Goal: Task Accomplishment & Management: Use online tool/utility

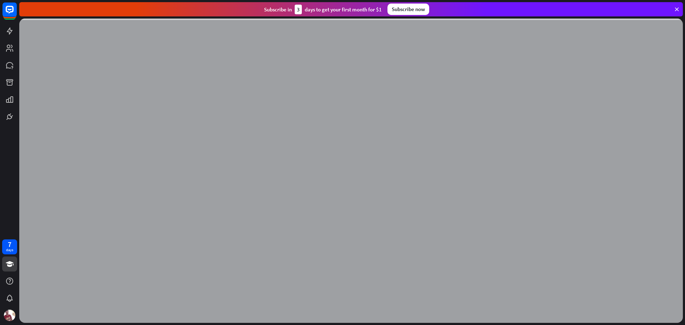
click at [675, 10] on icon at bounding box center [676, 9] width 6 height 6
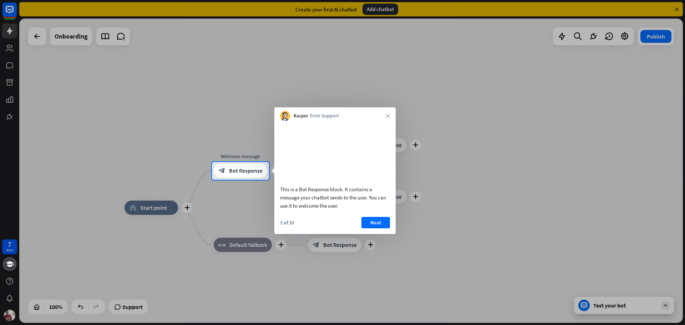
click at [385, 11] on div at bounding box center [342, 81] width 685 height 162
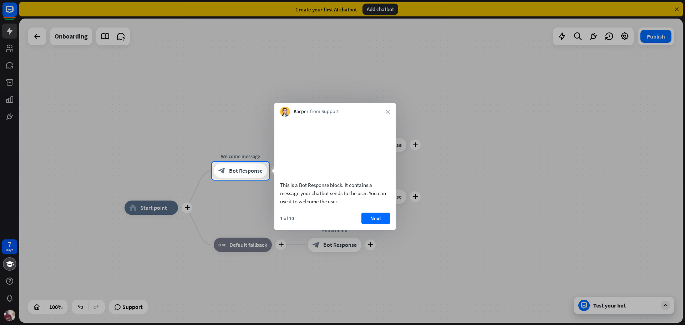
click at [674, 9] on div at bounding box center [342, 81] width 685 height 162
click at [372, 223] on button "Next" at bounding box center [375, 218] width 29 height 11
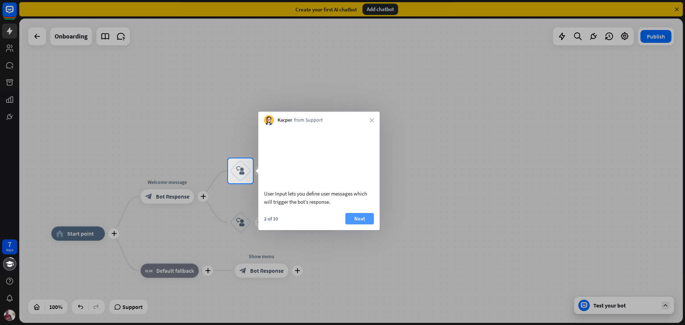
click at [362, 219] on button "Next" at bounding box center [359, 218] width 29 height 11
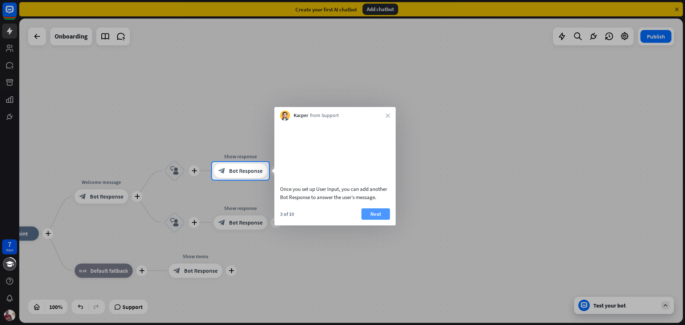
click at [369, 220] on button "Next" at bounding box center [375, 213] width 29 height 11
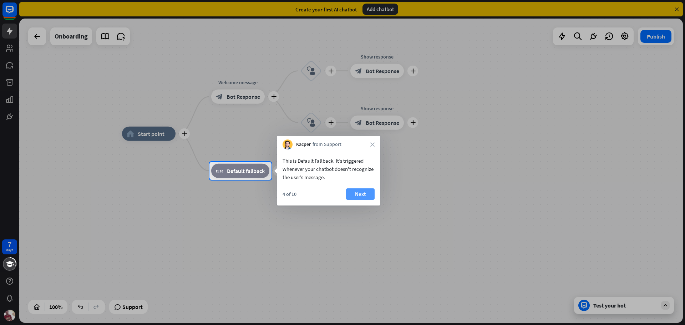
click at [361, 190] on button "Next" at bounding box center [360, 193] width 29 height 11
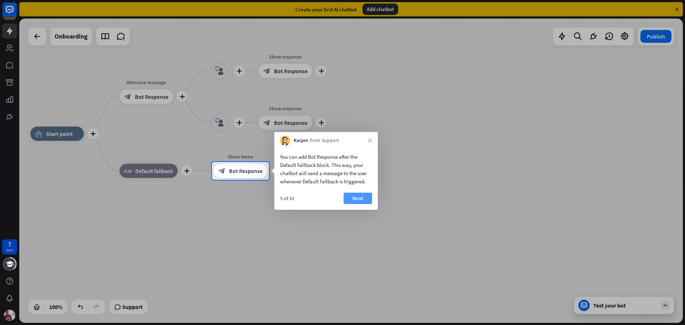
click at [367, 194] on button "Next" at bounding box center [357, 198] width 29 height 11
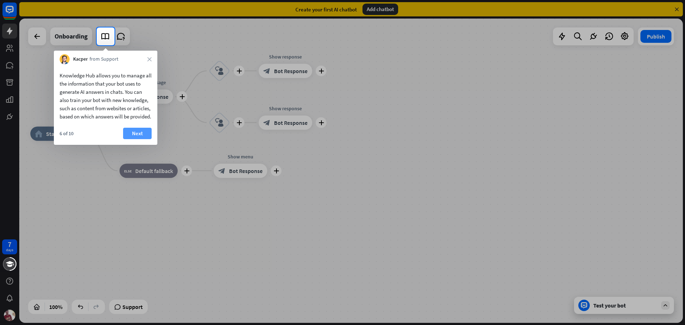
click at [137, 139] on button "Next" at bounding box center [137, 133] width 29 height 11
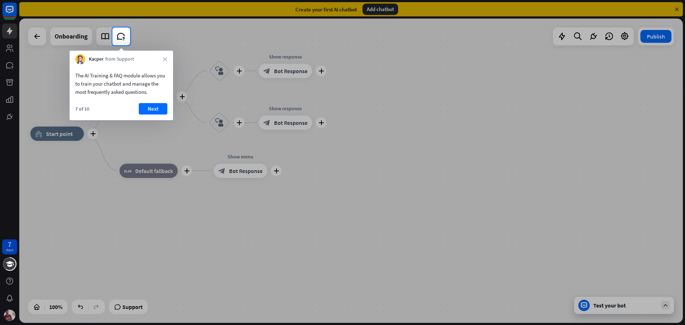
click at [152, 106] on button "Next" at bounding box center [153, 108] width 29 height 11
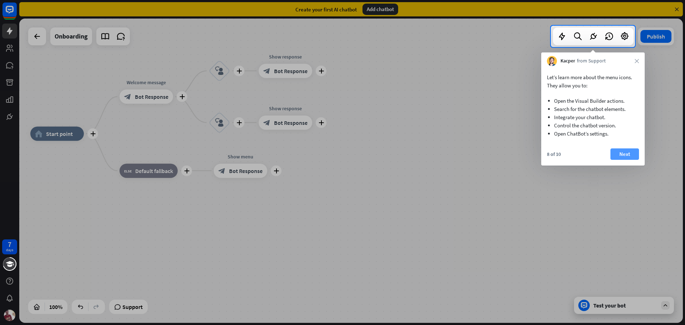
click at [637, 157] on button "Next" at bounding box center [624, 153] width 29 height 11
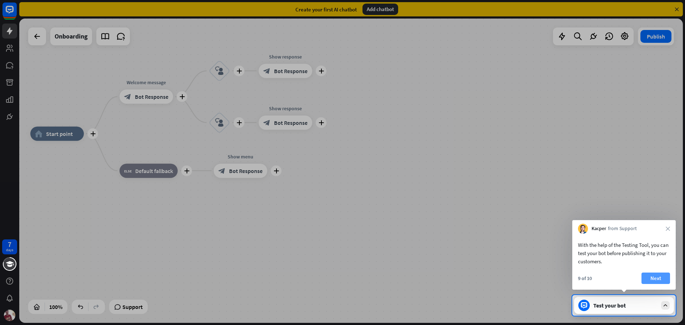
click at [654, 278] on button "Next" at bounding box center [655, 277] width 29 height 11
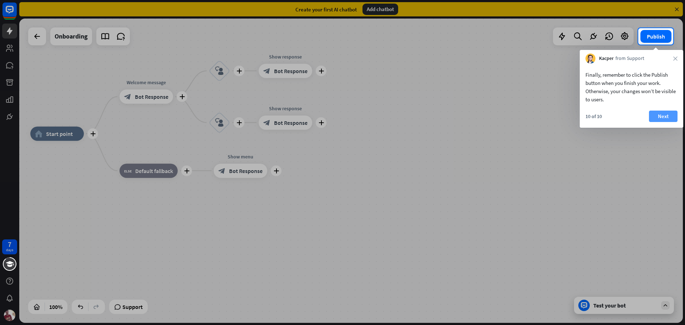
click at [670, 116] on button "Next" at bounding box center [663, 116] width 29 height 11
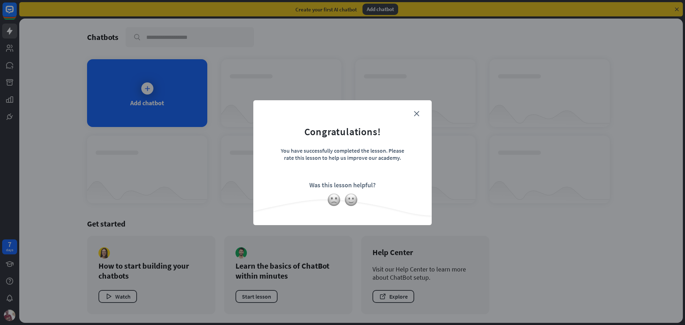
click at [476, 162] on div "close Congratulations! You have successfully completed the lesson. Please rate …" at bounding box center [342, 162] width 685 height 325
click at [416, 111] on icon "close" at bounding box center [416, 113] width 5 height 5
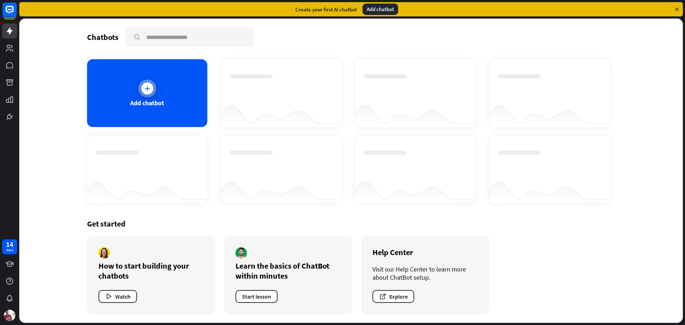
click at [155, 94] on div "Add chatbot" at bounding box center [147, 93] width 120 height 68
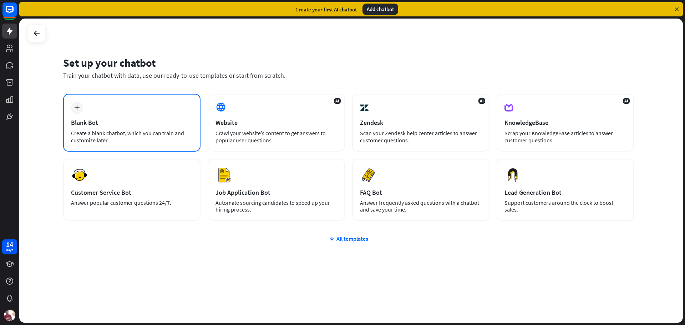
click at [147, 120] on div "Blank Bot" at bounding box center [132, 122] width 122 height 8
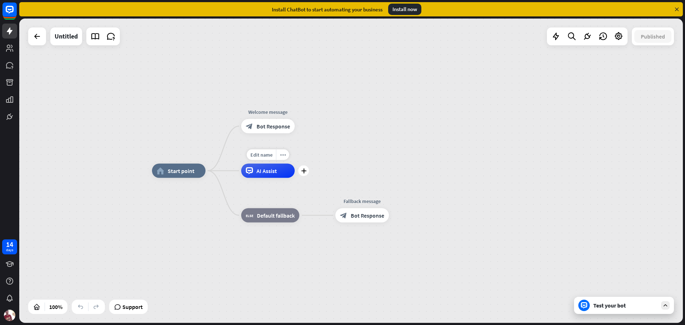
click at [264, 177] on div "AI Assist" at bounding box center [267, 171] width 53 height 14
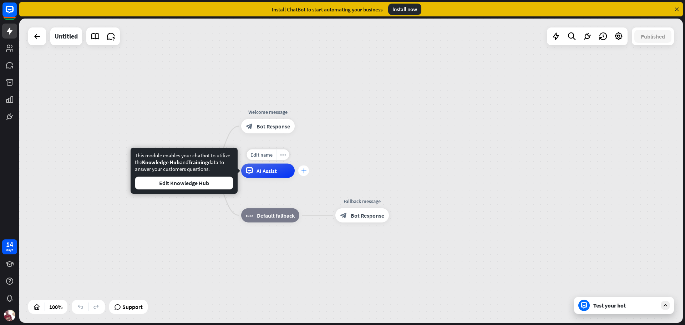
click at [303, 175] on div "plus" at bounding box center [303, 170] width 11 height 11
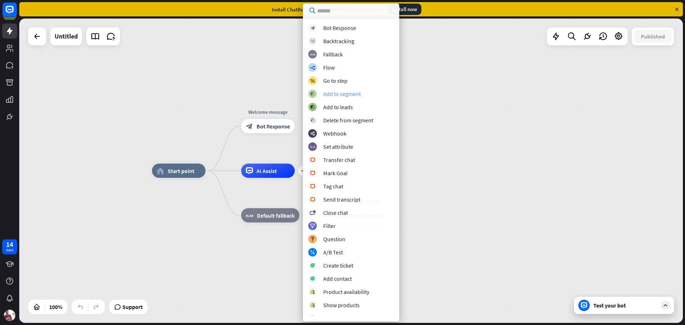
click at [336, 92] on div "Add to segment" at bounding box center [341, 93] width 37 height 7
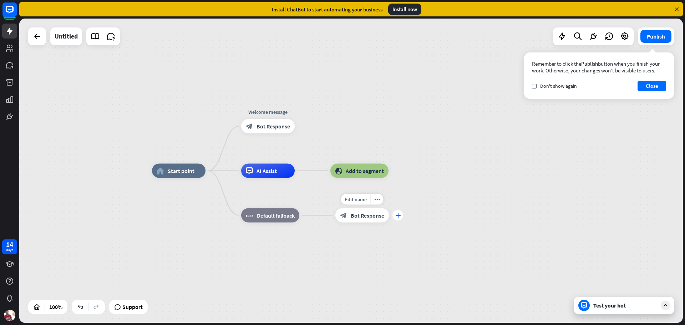
click at [393, 216] on div "plus" at bounding box center [397, 215] width 11 height 11
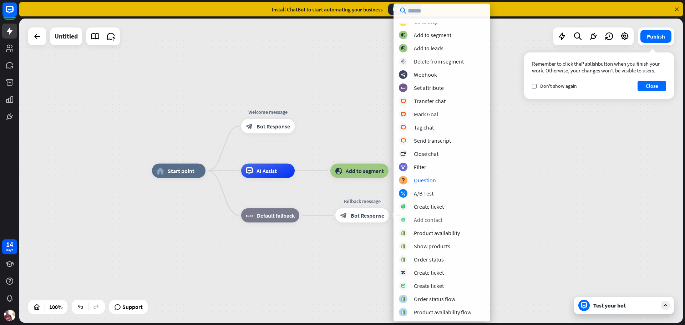
scroll to position [99, 0]
click at [432, 301] on div "Order status flow" at bounding box center [434, 298] width 41 height 7
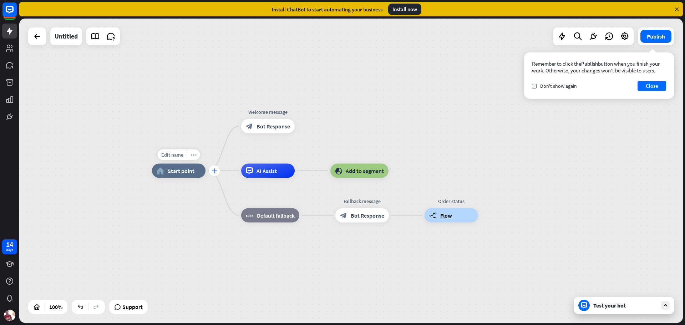
click at [215, 175] on div "plus" at bounding box center [214, 170] width 11 height 11
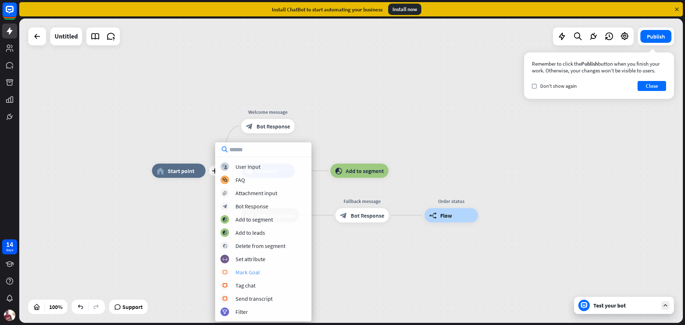
click at [250, 273] on div "Mark Goal" at bounding box center [247, 272] width 24 height 7
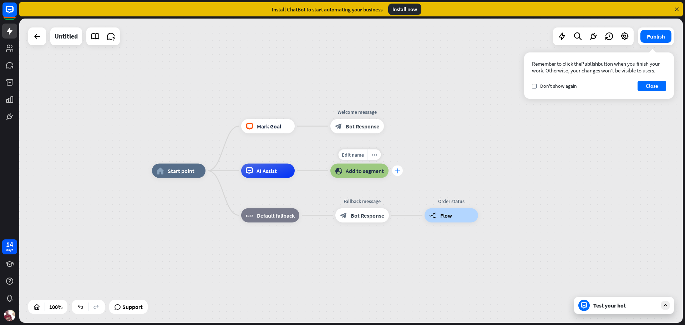
click at [400, 173] on div "plus" at bounding box center [397, 170] width 11 height 11
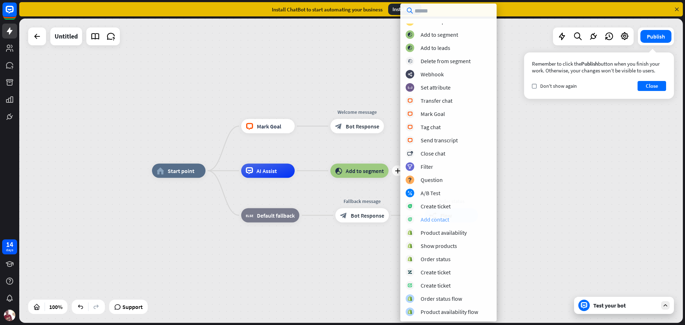
click at [430, 219] on div "Add contact" at bounding box center [434, 219] width 29 height 7
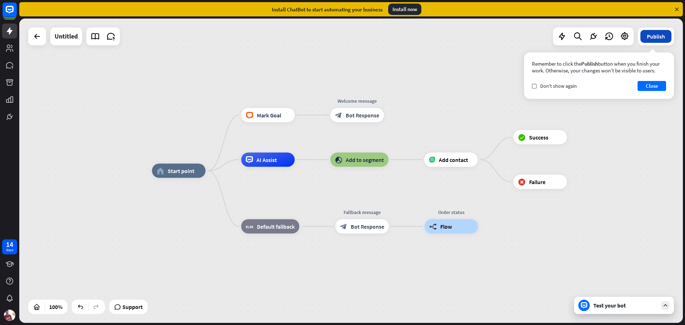
click at [655, 36] on button "Publish" at bounding box center [655, 36] width 31 height 13
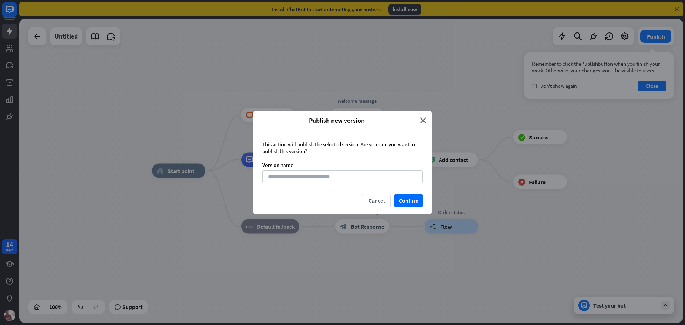
click at [290, 169] on div "This action will publish the selected version. Are you sure you want to publish…" at bounding box center [342, 162] width 178 height 64
click at [291, 172] on input at bounding box center [342, 176] width 160 height 13
type input "***"
click at [412, 206] on button "Confirm" at bounding box center [408, 200] width 29 height 13
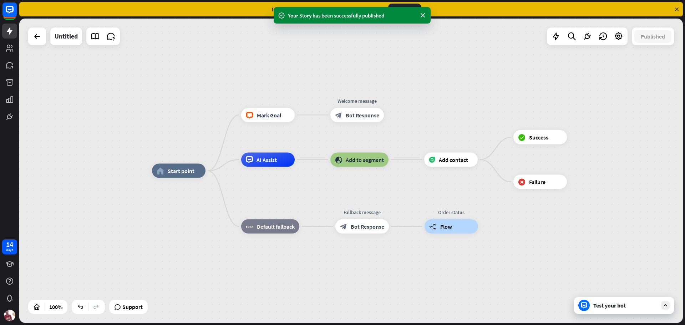
click at [616, 307] on div "Test your bot" at bounding box center [625, 305] width 64 height 7
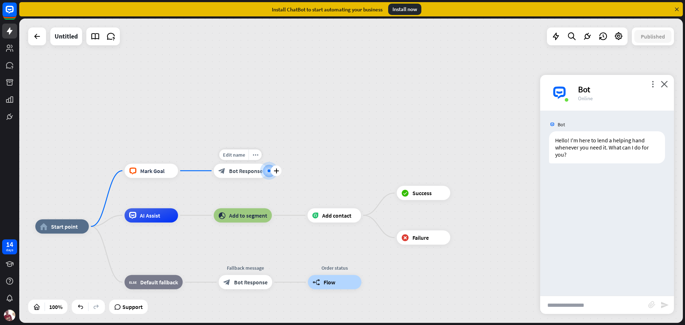
click at [257, 178] on div "Edit name more_horiz plus Welcome message block_bot_response Bot Response" at bounding box center [240, 171] width 53 height 14
click at [271, 169] on div "plus" at bounding box center [276, 170] width 11 height 11
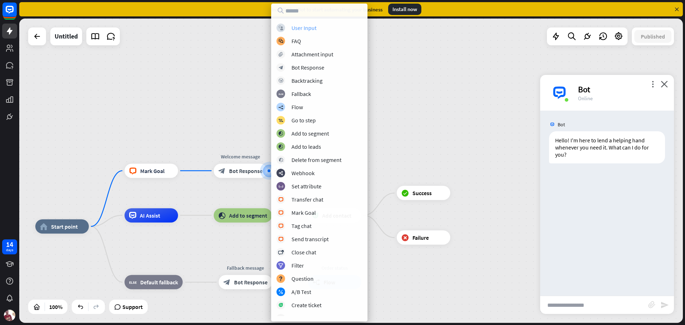
click at [305, 28] on div "User Input" at bounding box center [303, 27] width 25 height 7
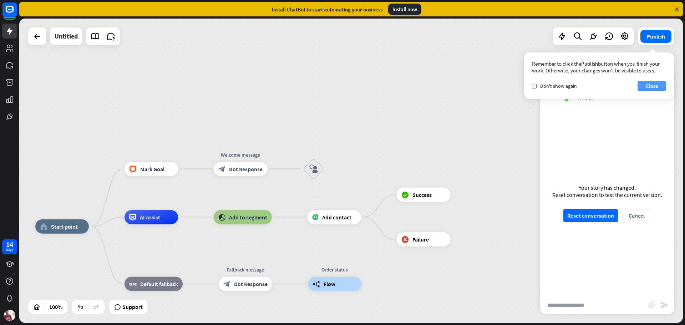
click at [656, 85] on button "Close" at bounding box center [651, 86] width 29 height 10
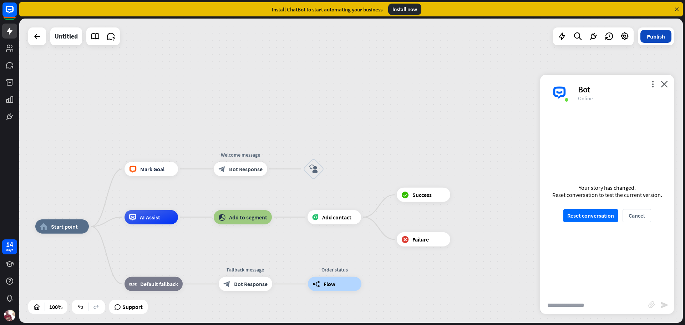
click at [660, 40] on button "Publish" at bounding box center [655, 36] width 31 height 13
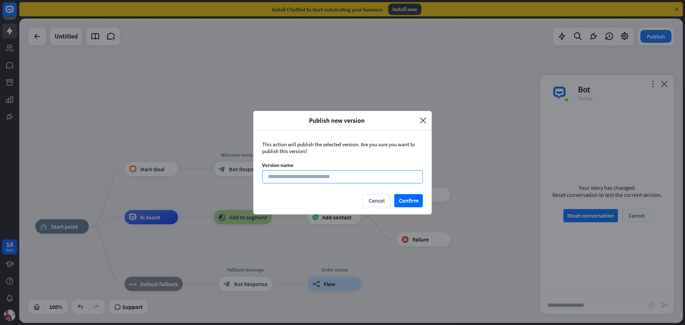
click at [367, 177] on input at bounding box center [342, 176] width 160 height 13
type input "***"
click at [420, 200] on button "Confirm" at bounding box center [408, 200] width 29 height 13
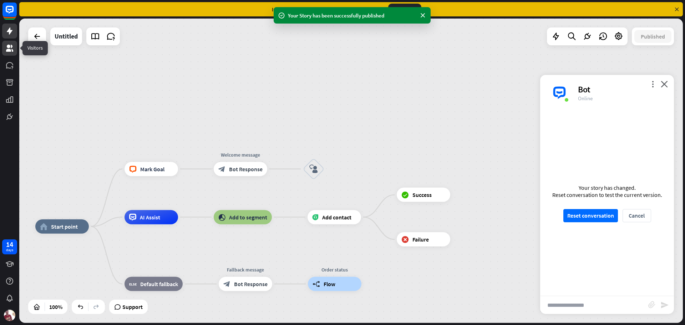
click at [8, 47] on icon at bounding box center [9, 48] width 7 height 7
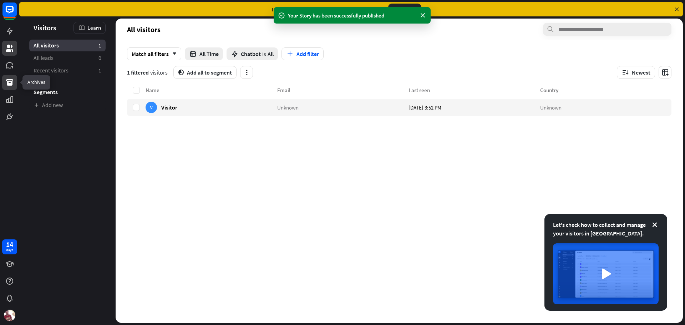
click at [5, 80] on link at bounding box center [9, 82] width 15 height 15
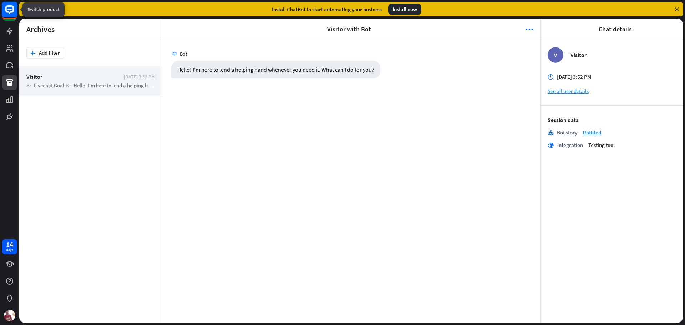
click at [8, 8] on rect at bounding box center [10, 10] width 16 height 16
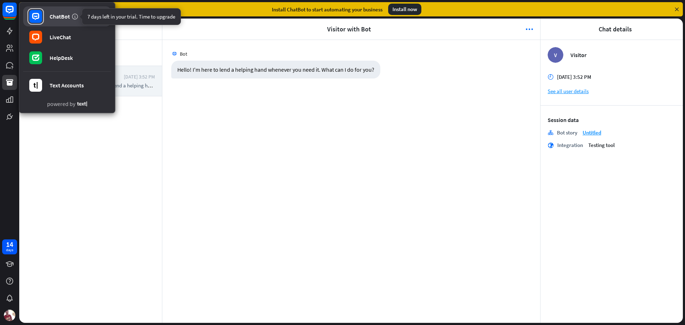
click at [75, 16] on icon at bounding box center [74, 16] width 7 height 7
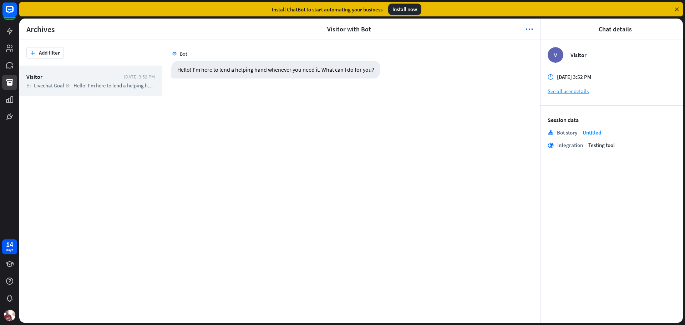
click at [671, 9] on div "Install ChatBot to start automating your business Install now" at bounding box center [350, 9] width 663 height 14
click at [677, 7] on icon at bounding box center [676, 9] width 6 height 6
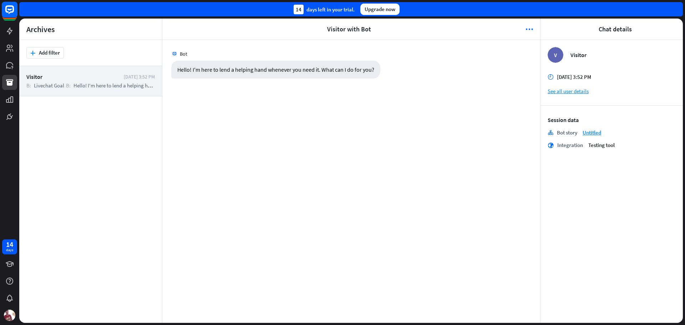
click at [13, 14] on rect at bounding box center [10, 10] width 16 height 16
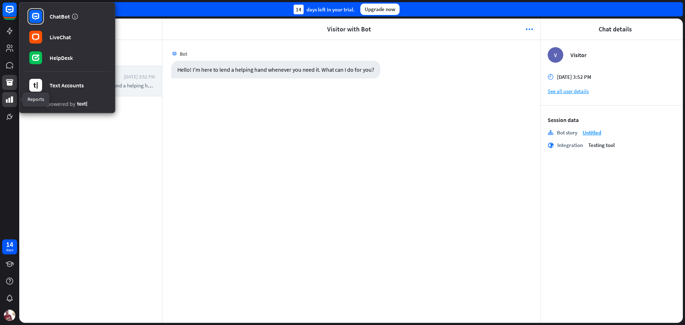
click at [14, 103] on link at bounding box center [9, 99] width 15 height 15
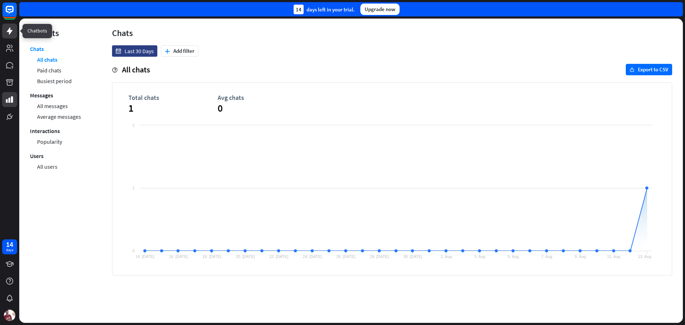
click at [7, 33] on icon at bounding box center [9, 31] width 9 height 9
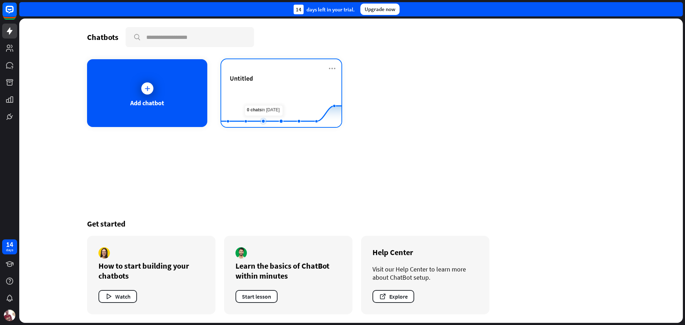
click at [244, 104] on rect at bounding box center [281, 109] width 120 height 45
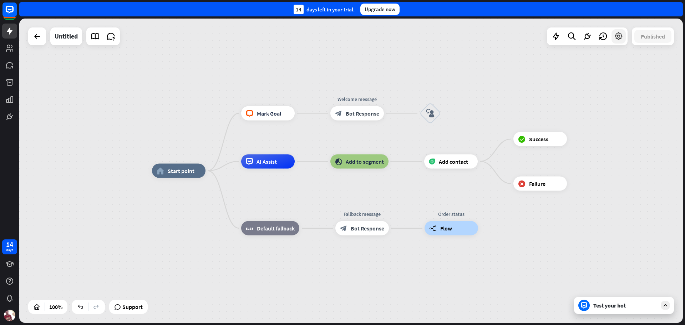
click at [622, 38] on icon at bounding box center [618, 36] width 9 height 9
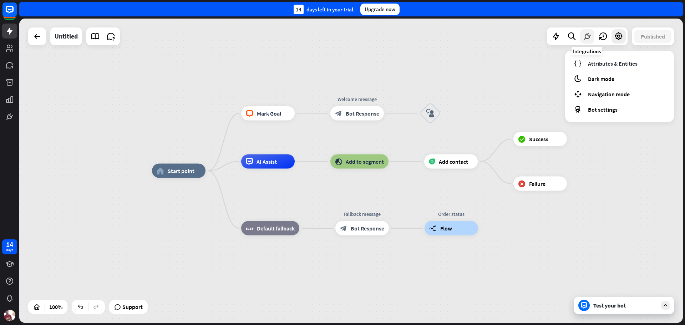
click at [588, 37] on icon at bounding box center [586, 36] width 9 height 9
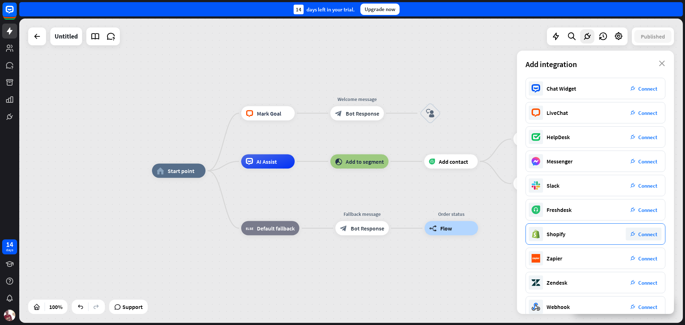
click at [645, 236] on span "Connect" at bounding box center [647, 234] width 19 height 7
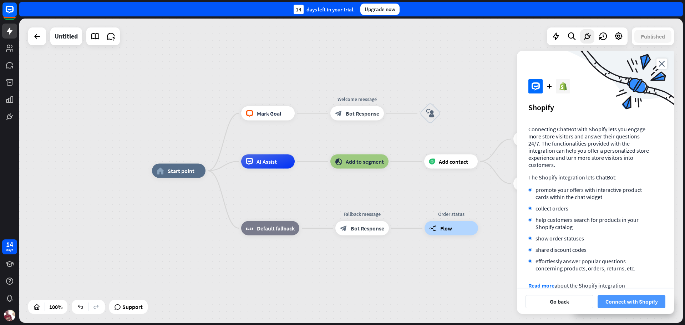
click at [629, 301] on button "Connect with Shopify" at bounding box center [631, 301] width 68 height 13
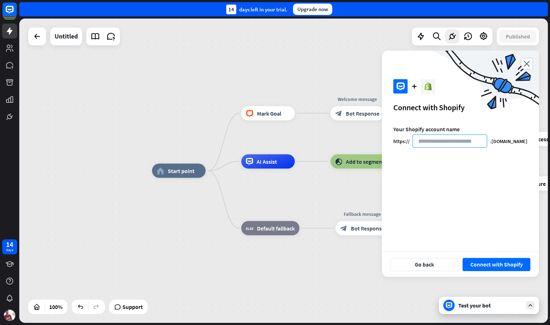
paste input "**********"
drag, startPoint x: 449, startPoint y: 141, endPoint x: 499, endPoint y: 140, distance: 49.9
click at [499, 140] on div "**********" at bounding box center [460, 140] width 134 height 13
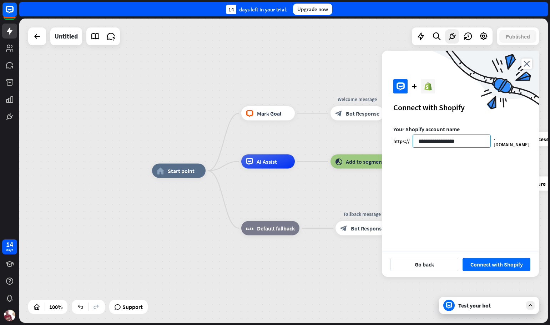
type input "**********"
click at [482, 180] on div "**********" at bounding box center [460, 185] width 157 height 118
click at [483, 262] on button "Connect with Shopify" at bounding box center [496, 264] width 68 height 13
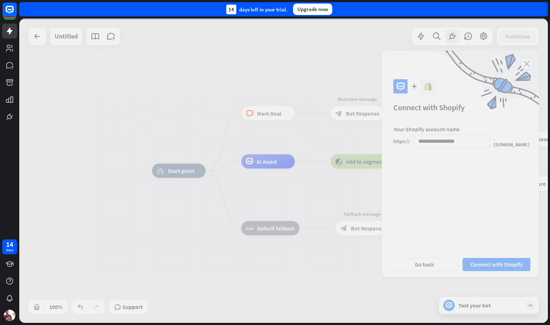
click at [364, 221] on div at bounding box center [283, 171] width 528 height 304
click at [282, 43] on div at bounding box center [283, 171] width 528 height 304
drag, startPoint x: 434, startPoint y: 259, endPoint x: 221, endPoint y: 24, distance: 316.9
click at [434, 258] on div at bounding box center [283, 171] width 528 height 304
click at [7, 71] on link at bounding box center [9, 65] width 15 height 15
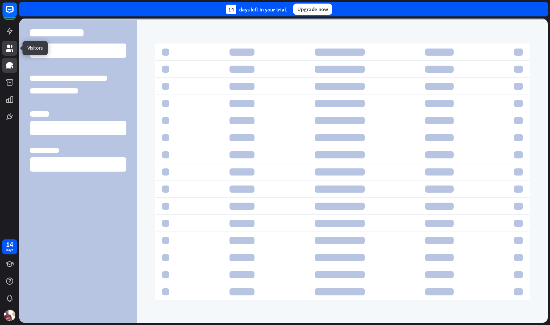
click at [11, 50] on icon at bounding box center [9, 48] width 7 height 7
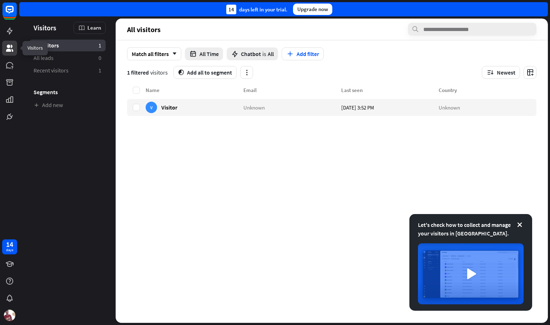
click at [5, 45] on icon at bounding box center [9, 48] width 9 height 9
click at [310, 104] on div "Unknown" at bounding box center [292, 107] width 98 height 17
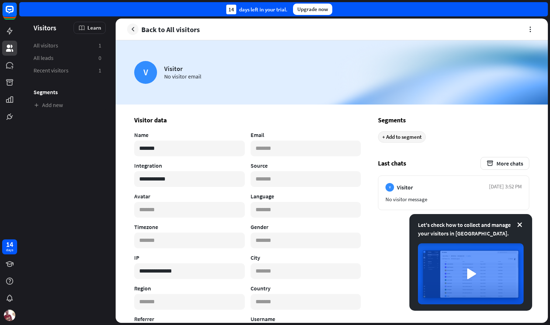
click at [413, 138] on div "+ Add to segment" at bounding box center [402, 136] width 48 height 11
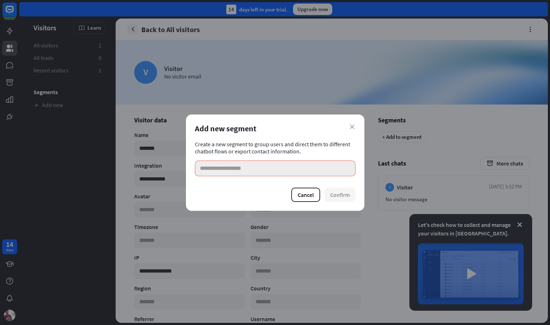
click at [286, 165] on input at bounding box center [275, 168] width 160 height 16
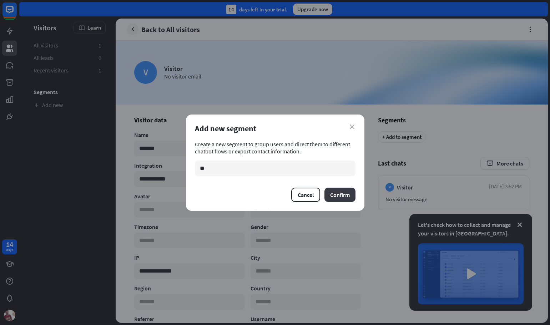
type input "**"
click at [334, 192] on button "Confirm" at bounding box center [339, 195] width 31 height 14
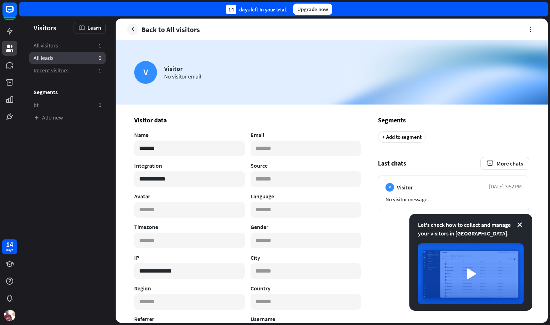
click at [35, 52] on link "All leads 0" at bounding box center [67, 58] width 76 height 12
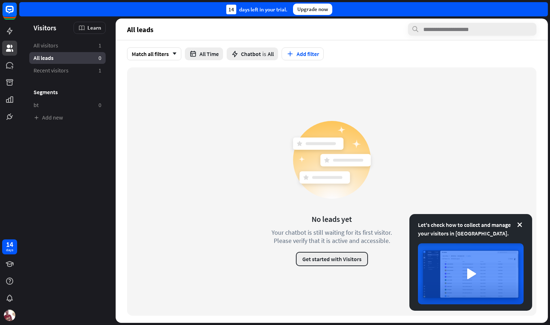
click at [313, 258] on button "Get started with Visitors" at bounding box center [332, 259] width 72 height 14
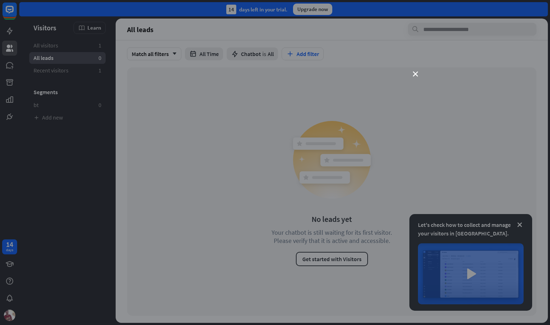
click at [409, 73] on div "close" at bounding box center [275, 162] width 550 height 325
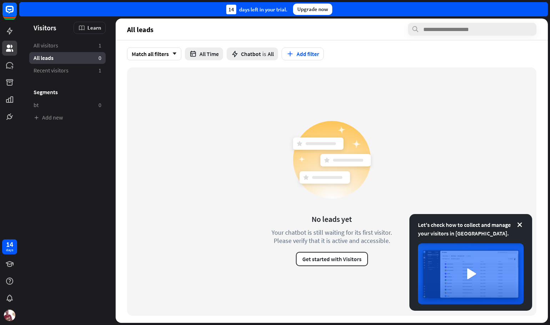
click at [412, 73] on div "No leads yet Your chatbot is still waiting for its first visitor. Please verify…" at bounding box center [331, 191] width 409 height 248
click at [6, 27] on icon at bounding box center [9, 31] width 9 height 9
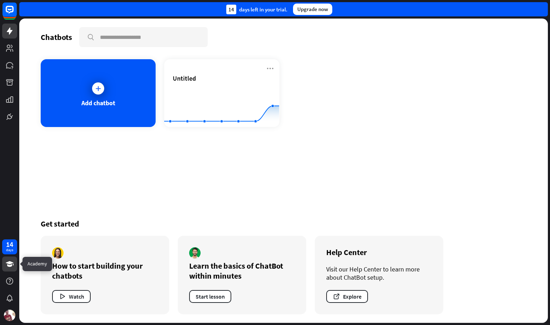
click at [7, 262] on icon at bounding box center [10, 264] width 8 height 6
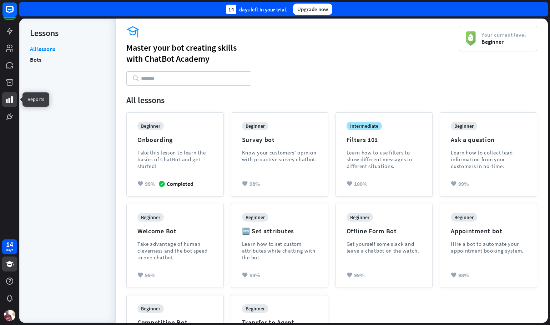
click at [11, 100] on icon at bounding box center [9, 99] width 9 height 9
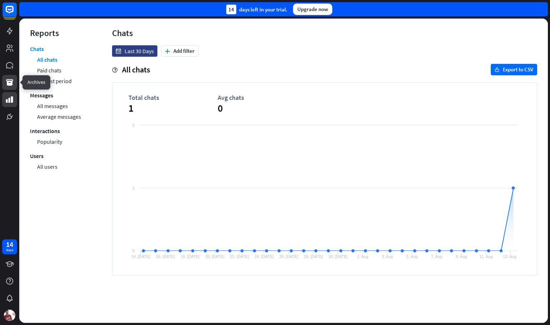
click at [15, 77] on link at bounding box center [9, 82] width 15 height 15
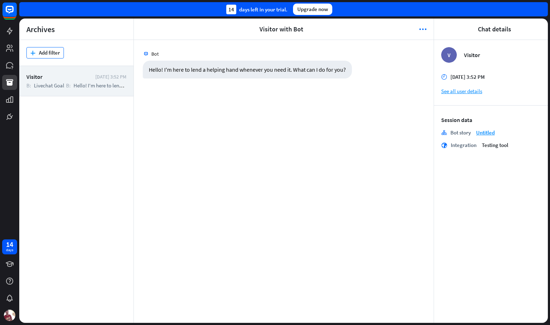
click at [59, 56] on button "plus Add filter" at bounding box center [44, 52] width 37 height 11
click at [51, 86] on div "id User ID" at bounding box center [49, 82] width 41 height 13
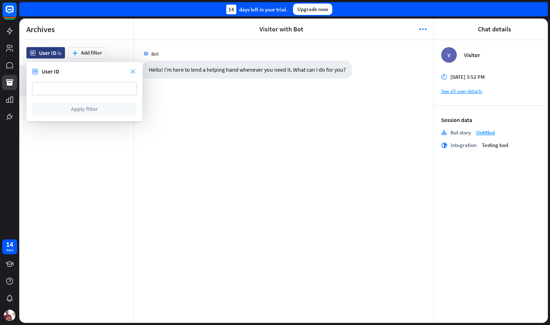
click at [132, 72] on icon "close" at bounding box center [133, 71] width 5 height 5
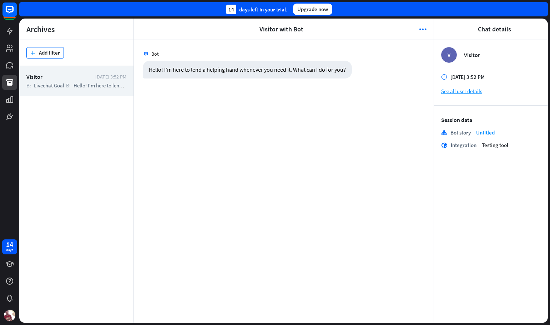
click at [38, 55] on button "plus Add filter" at bounding box center [44, 52] width 37 height 11
click at [44, 104] on div "stories Story" at bounding box center [49, 108] width 41 height 13
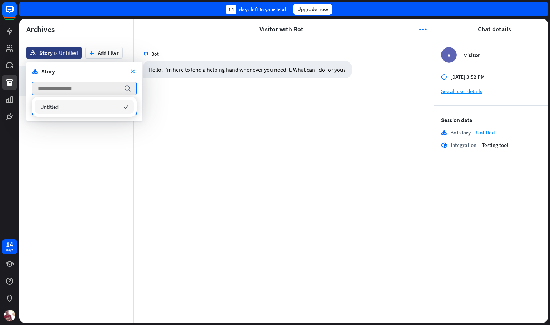
click at [79, 105] on div "Untitled checked" at bounding box center [84, 106] width 99 height 14
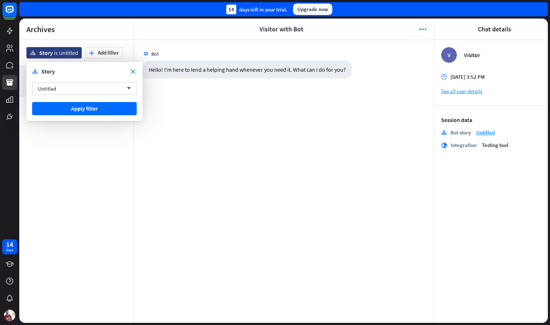
click at [79, 105] on button "Apply filter" at bounding box center [84, 108] width 104 height 13
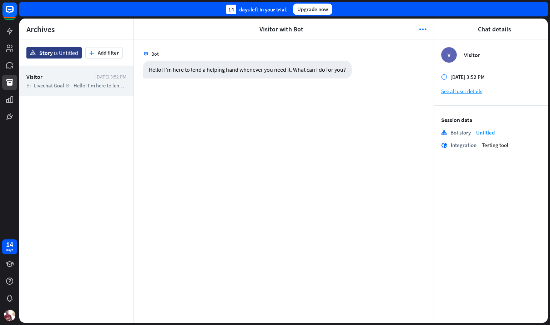
click at [488, 135] on link "Untitled" at bounding box center [485, 132] width 19 height 7
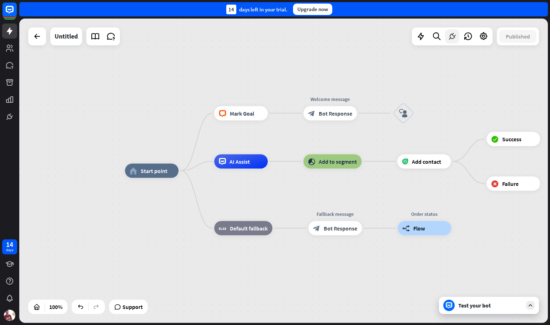
click at [452, 36] on icon at bounding box center [451, 36] width 9 height 9
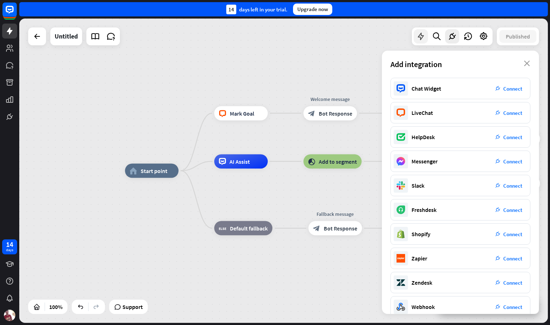
click at [424, 35] on icon at bounding box center [420, 36] width 9 height 9
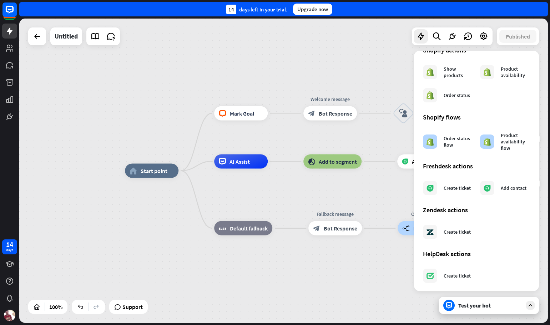
scroll to position [335, 0]
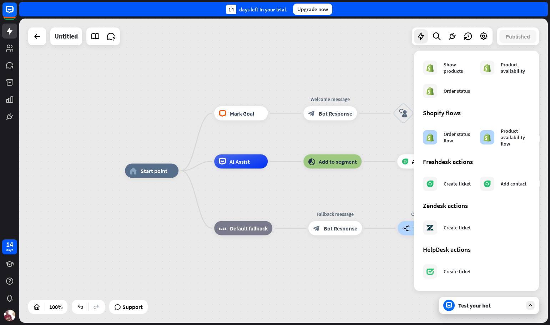
drag, startPoint x: 360, startPoint y: 77, endPoint x: 364, endPoint y: 65, distance: 12.9
click at [364, 65] on div "home_2 Start point block_livechat Mark Goal Edit name more_horiz Welcome messag…" at bounding box center [283, 171] width 528 height 304
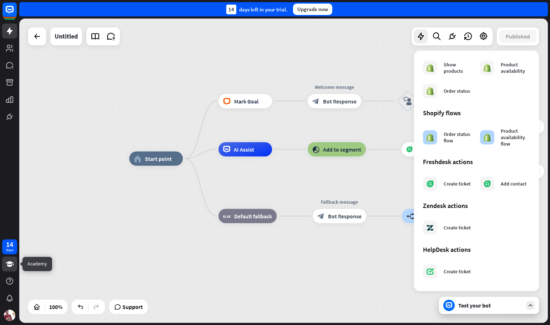
click at [3, 264] on link at bounding box center [9, 263] width 15 height 15
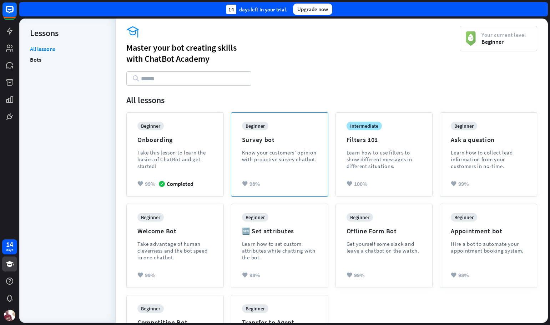
click at [272, 188] on div "beginner Survey bot Know your customers’ opinion with proactive survey chatbot.…" at bounding box center [279, 154] width 97 height 83
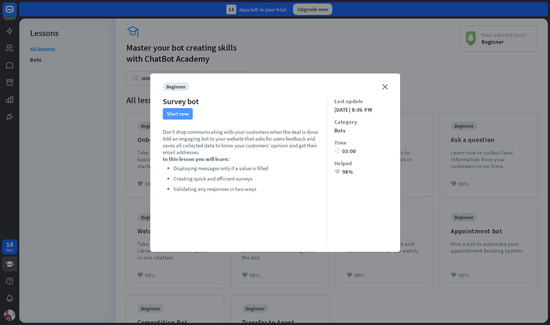
click at [184, 112] on button "Start now" at bounding box center [178, 113] width 30 height 11
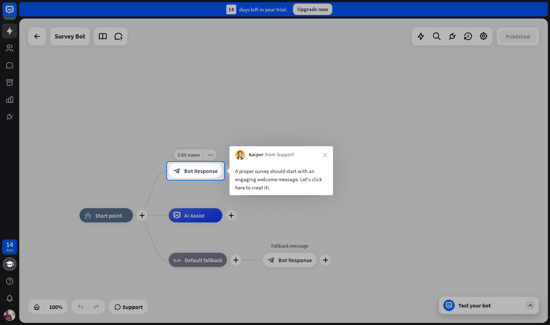
click at [199, 177] on div "block_bot_response Bot Response" at bounding box center [195, 171] width 53 height 14
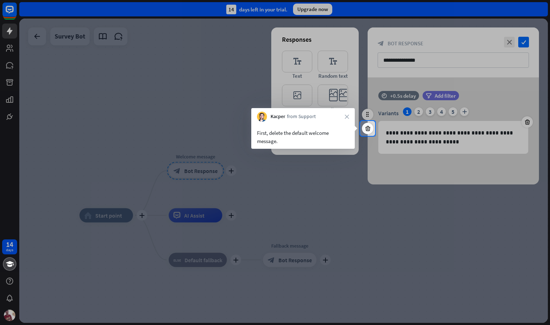
click at [342, 123] on div "First, delete the default welcome message." at bounding box center [302, 135] width 103 height 27
drag, startPoint x: 320, startPoint y: 136, endPoint x: 396, endPoint y: 129, distance: 76.3
click at [324, 135] on div "First, delete the default welcome message." at bounding box center [303, 137] width 92 height 16
drag, startPoint x: 331, startPoint y: 132, endPoint x: 449, endPoint y: 121, distance: 118.9
click at [333, 132] on div "First, delete the default welcome message." at bounding box center [303, 137] width 92 height 16
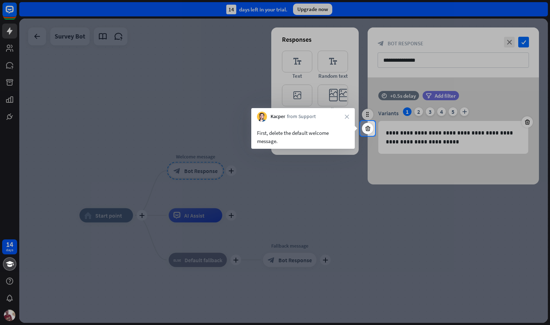
click at [465, 117] on div at bounding box center [275, 60] width 550 height 121
click at [520, 41] on div at bounding box center [275, 60] width 550 height 121
click at [267, 126] on div "First, delete the default welcome message." at bounding box center [302, 135] width 103 height 27
click at [347, 116] on icon "close" at bounding box center [347, 116] width 4 height 4
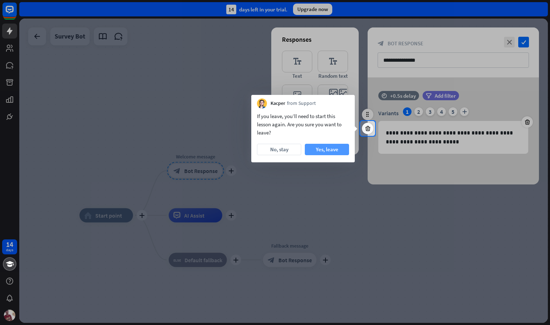
click at [320, 146] on button "Yes, leave" at bounding box center [327, 149] width 44 height 11
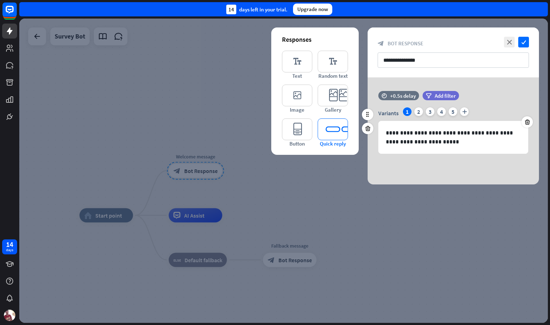
click at [334, 138] on icon "editor_quick_replies" at bounding box center [332, 129] width 30 height 22
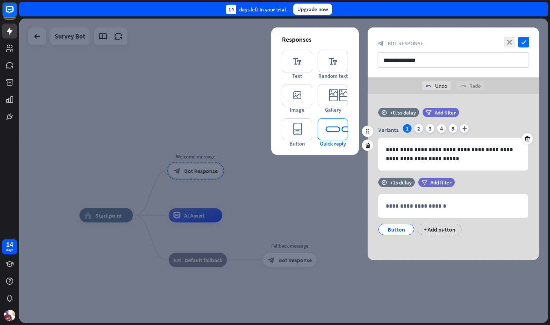
click at [328, 145] on span "Quick reply" at bounding box center [333, 143] width 26 height 7
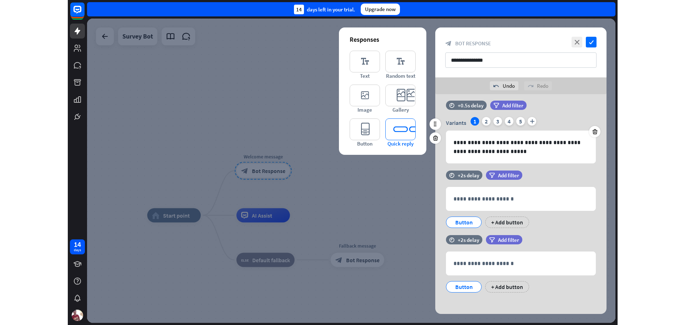
scroll to position [11, 0]
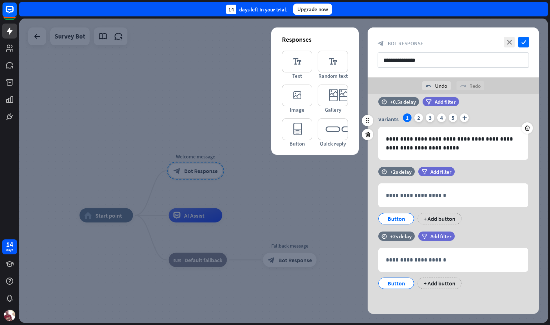
click at [329, 214] on div at bounding box center [283, 171] width 528 height 304
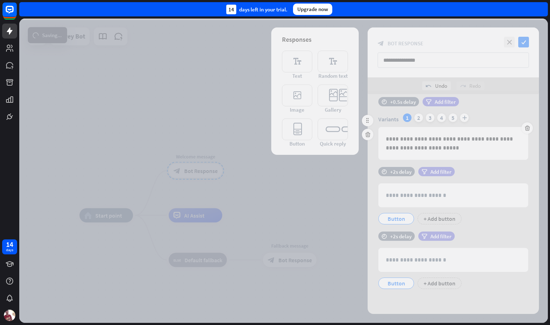
click at [316, 245] on div at bounding box center [283, 171] width 528 height 304
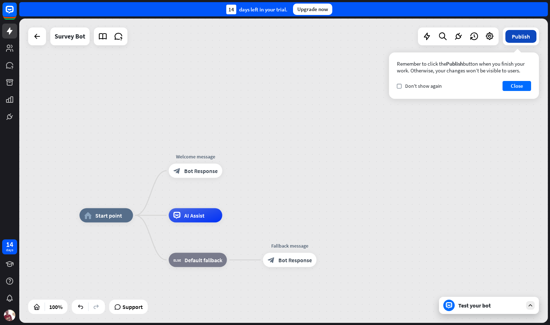
click at [514, 34] on button "Publish" at bounding box center [520, 36] width 31 height 13
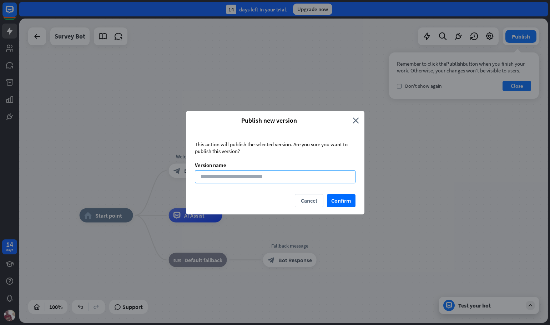
click at [317, 177] on input at bounding box center [275, 176] width 160 height 13
type input "****"
click at [342, 203] on button "Confirm" at bounding box center [341, 200] width 29 height 13
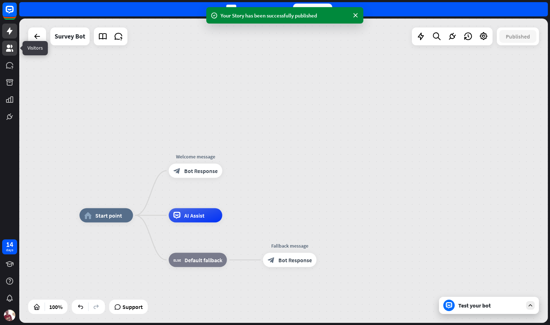
click at [7, 48] on icon at bounding box center [9, 48] width 9 height 9
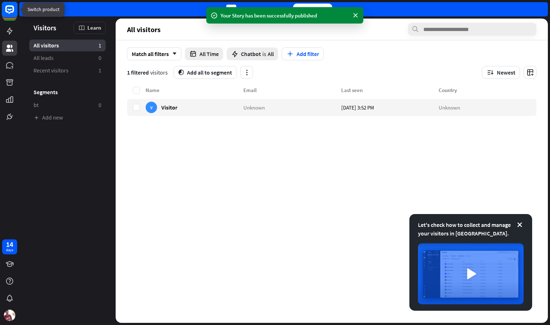
click at [2, 9] on rect at bounding box center [10, 10] width 16 height 16
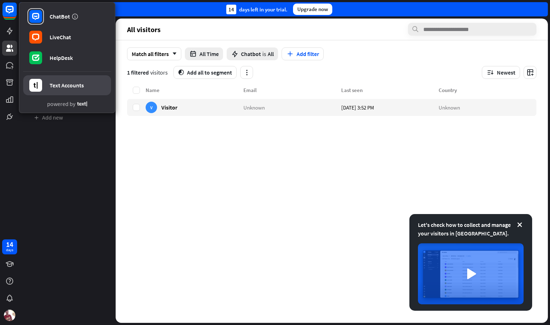
click at [65, 90] on link "Text Accounts" at bounding box center [67, 85] width 88 height 20
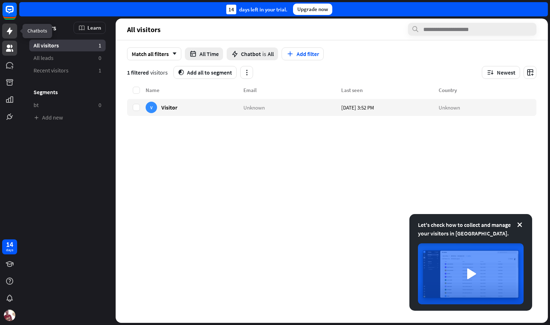
click at [15, 30] on link at bounding box center [9, 31] width 15 height 15
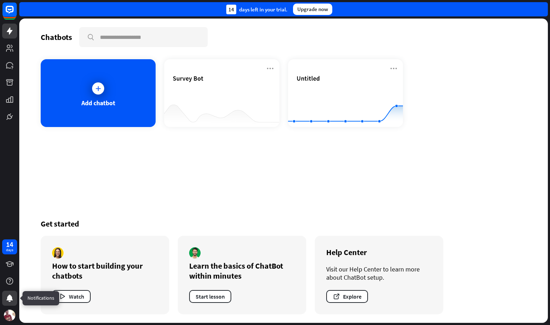
click at [14, 298] on icon at bounding box center [9, 298] width 9 height 9
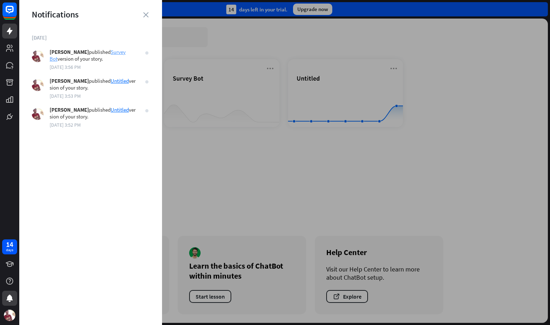
click at [116, 51] on link "Survey Bot" at bounding box center [88, 56] width 76 height 14
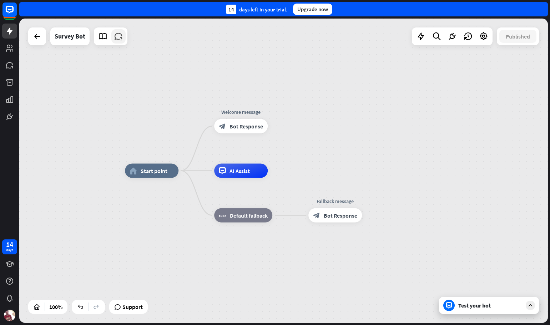
click at [114, 42] on link at bounding box center [118, 36] width 14 height 14
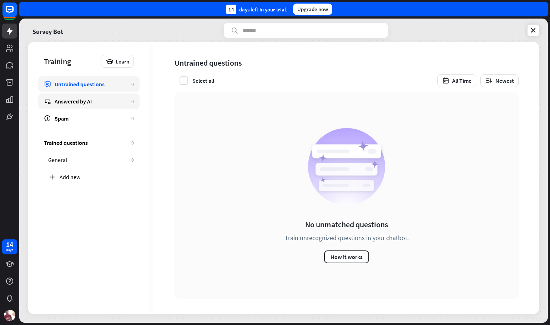
click at [106, 100] on div "Answered by AI" at bounding box center [91, 101] width 73 height 7
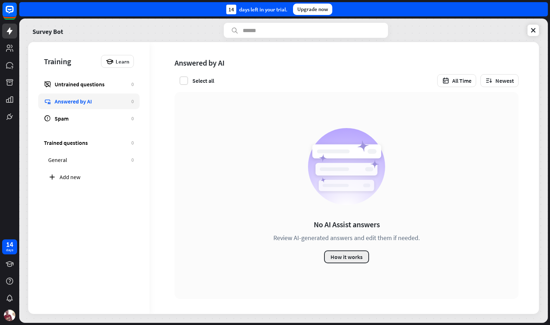
click at [341, 256] on button "How it works" at bounding box center [346, 256] width 45 height 13
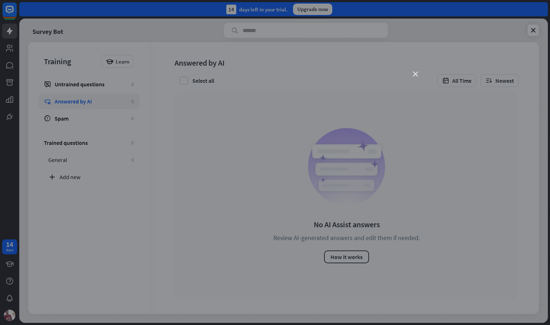
click at [415, 74] on icon "close" at bounding box center [415, 74] width 5 height 5
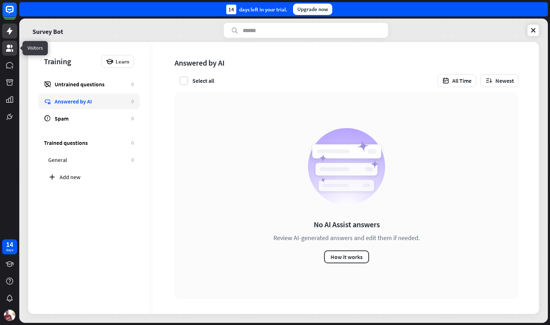
click at [7, 52] on link at bounding box center [9, 48] width 15 height 15
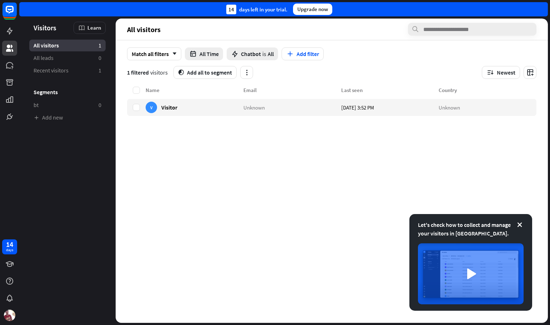
click at [12, 73] on div at bounding box center [9, 62] width 19 height 124
click at [10, 80] on icon at bounding box center [9, 82] width 7 height 6
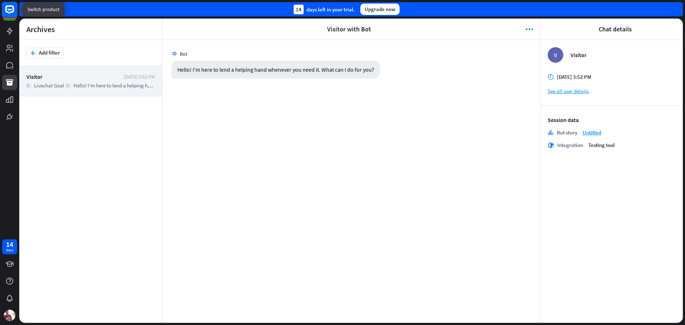
click at [8, 18] on icon at bounding box center [9, 9] width 16 height 16
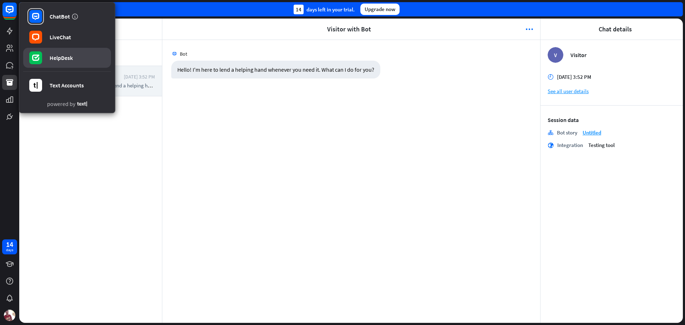
click at [56, 58] on div "HelpDesk" at bounding box center [61, 57] width 23 height 7
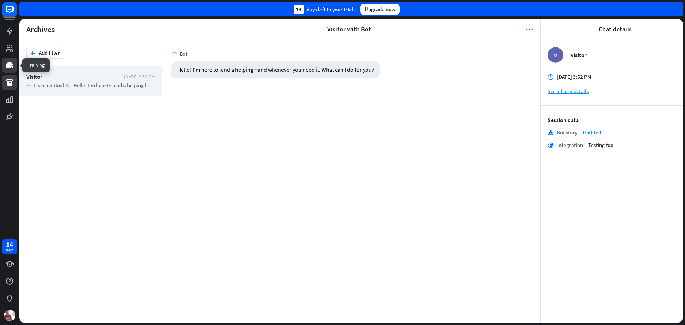
click at [10, 62] on icon at bounding box center [9, 65] width 7 height 6
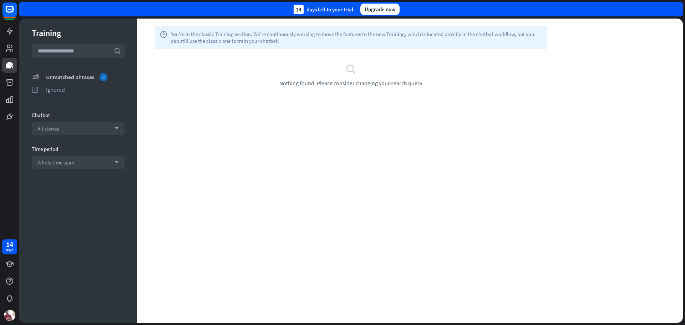
click at [91, 80] on div "Unmatched phrases 0" at bounding box center [85, 77] width 78 height 8
click at [48, 117] on div "Chatbot" at bounding box center [78, 115] width 93 height 7
click at [74, 127] on div "All stories arrow_down" at bounding box center [78, 128] width 93 height 13
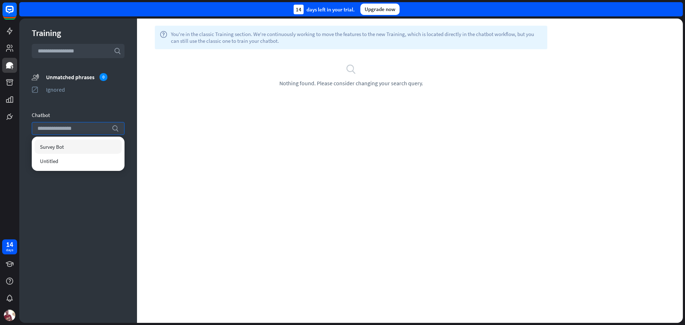
click at [71, 149] on div "Survey Bot" at bounding box center [78, 146] width 87 height 14
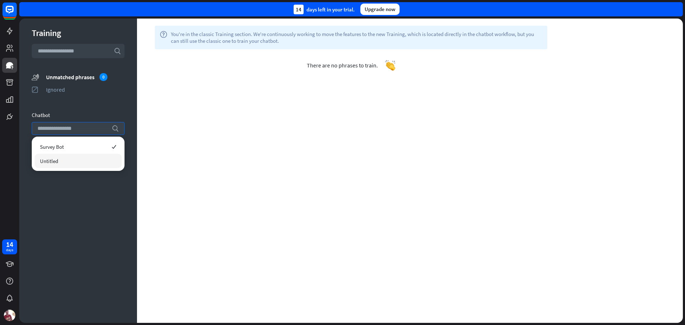
click at [340, 135] on div "help You're in the classic Training section. We're continuously working to move…" at bounding box center [410, 171] width 546 height 304
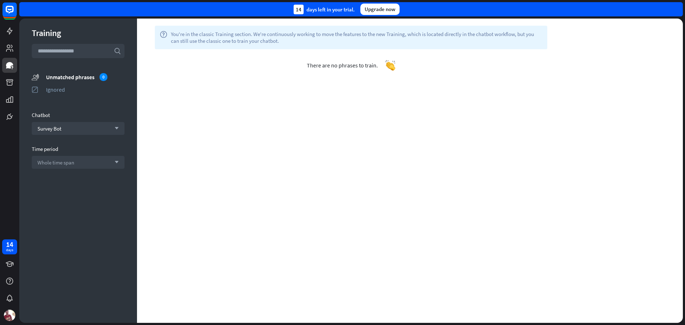
click at [392, 68] on img at bounding box center [390, 65] width 11 height 11
click at [78, 163] on div "Whole time span arrow_down" at bounding box center [78, 162] width 93 height 13
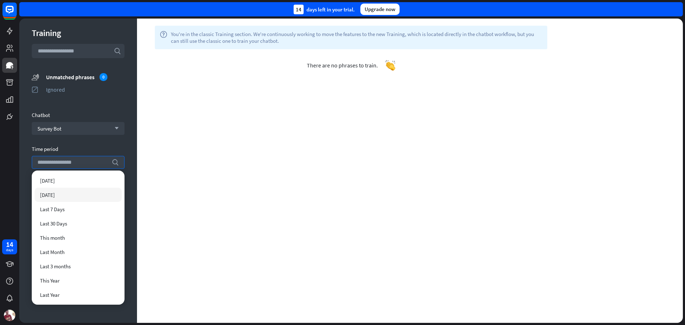
click at [70, 191] on div "[DATE]" at bounding box center [78, 195] width 87 height 14
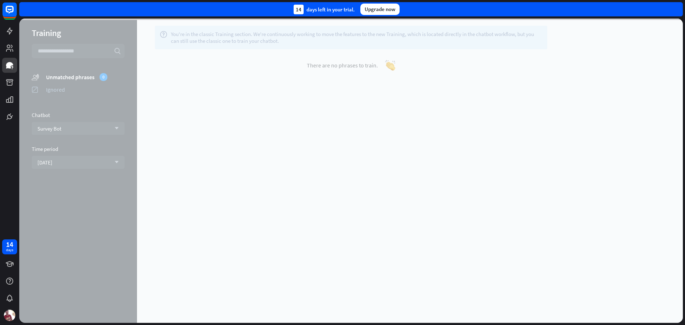
click at [414, 131] on div at bounding box center [350, 171] width 663 height 304
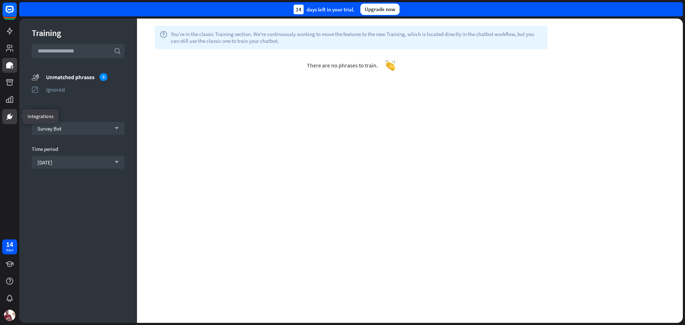
click at [6, 116] on icon at bounding box center [9, 116] width 9 height 9
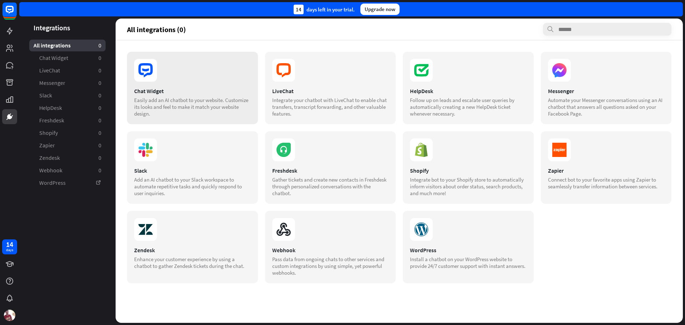
click at [208, 106] on div "Easily add an AI chatbot to your website. Customize its looks and feel to make …" at bounding box center [192, 107] width 117 height 20
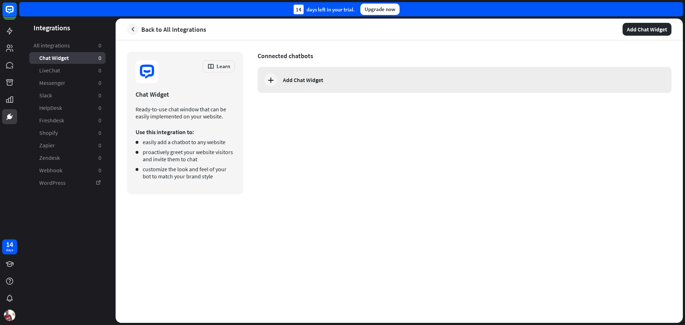
click at [315, 81] on div "Add Chat Widget" at bounding box center [303, 79] width 40 height 7
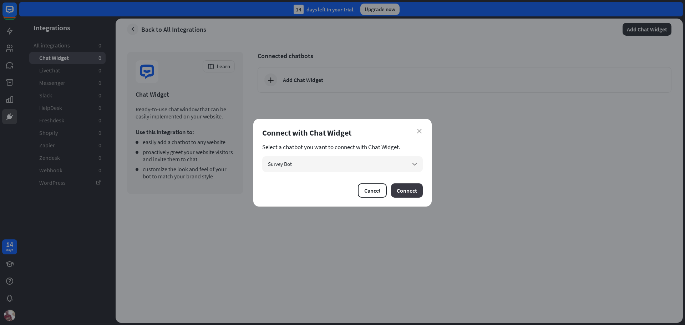
click at [407, 191] on button "Connect" at bounding box center [407, 190] width 32 height 14
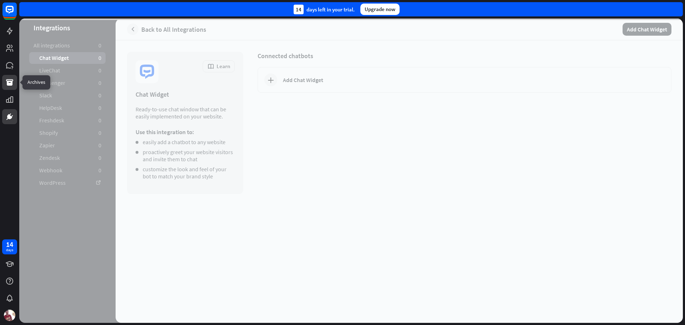
click at [8, 77] on link at bounding box center [9, 82] width 15 height 15
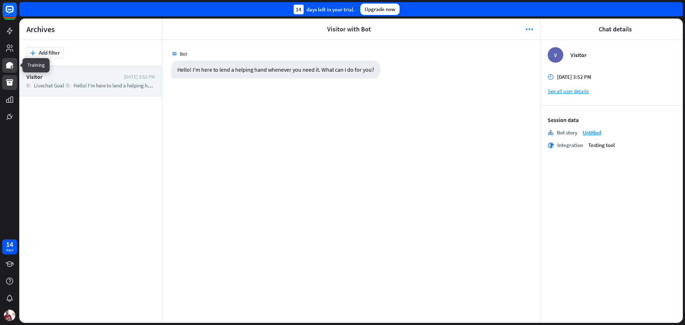
click at [11, 70] on link at bounding box center [9, 65] width 15 height 15
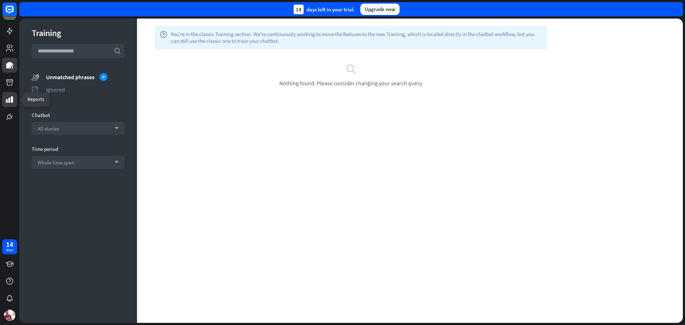
click at [11, 97] on icon at bounding box center [9, 99] width 9 height 9
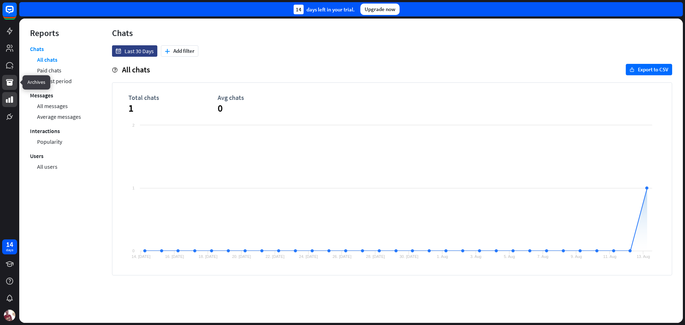
click at [8, 76] on link at bounding box center [9, 82] width 15 height 15
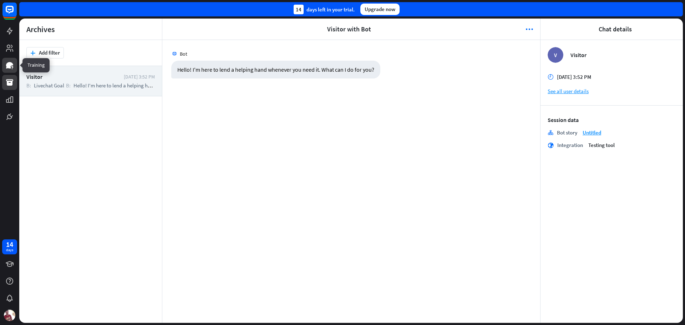
click at [8, 67] on icon at bounding box center [9, 65] width 7 height 6
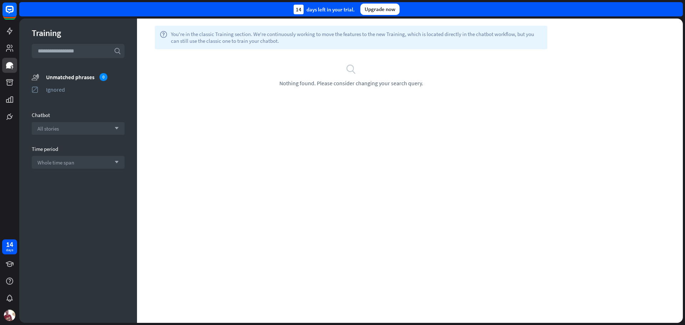
click at [5, 57] on div at bounding box center [9, 62] width 19 height 124
click at [6, 51] on icon at bounding box center [9, 48] width 7 height 7
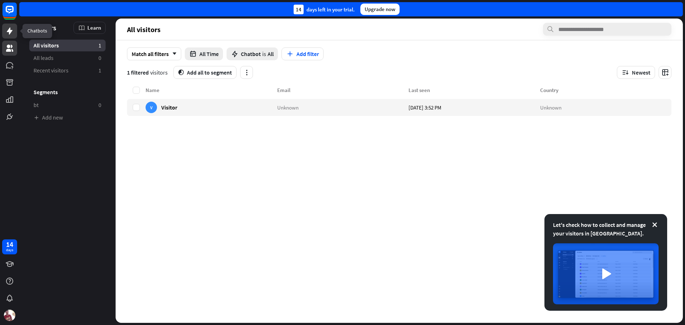
click at [7, 29] on icon at bounding box center [9, 31] width 9 height 9
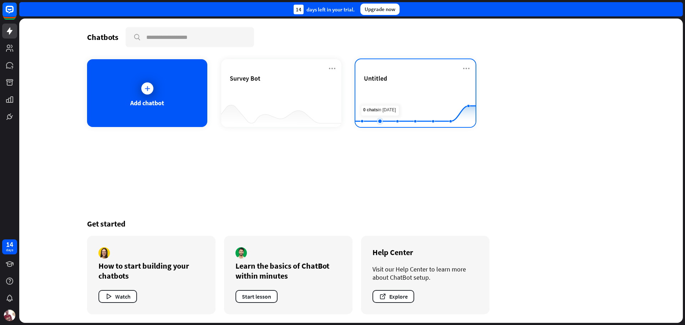
click at [382, 110] on rect at bounding box center [415, 109] width 120 height 45
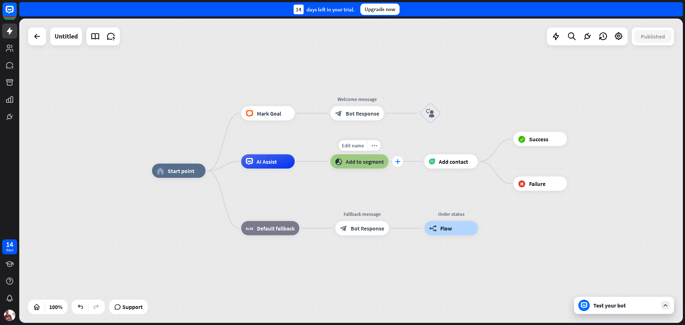
click at [397, 159] on icon "plus" at bounding box center [397, 161] width 5 height 5
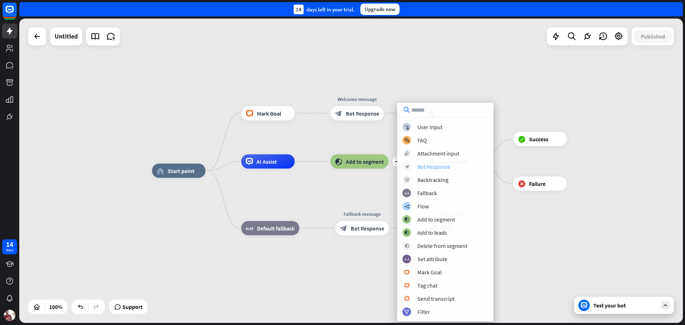
click at [434, 169] on div "Bot Response" at bounding box center [433, 166] width 33 height 7
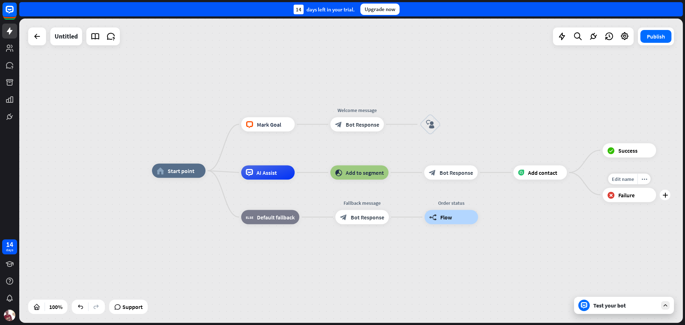
click at [633, 199] on div "block_failure Failure" at bounding box center [628, 195] width 53 height 14
click at [665, 198] on div "plus" at bounding box center [664, 194] width 11 height 11
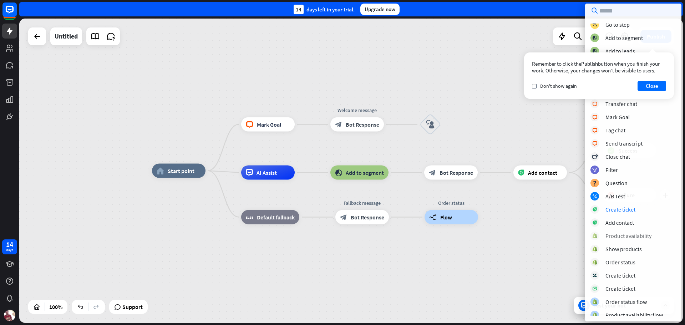
scroll to position [46, 0]
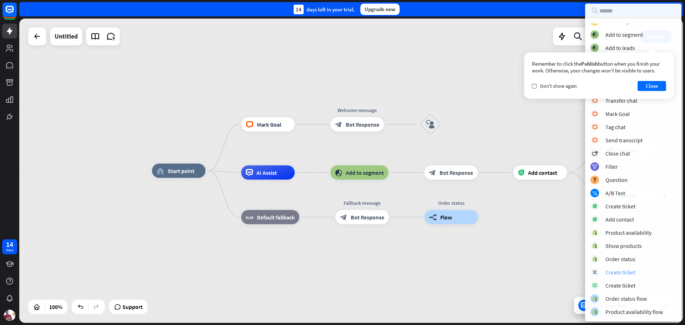
click at [619, 274] on div "Create ticket" at bounding box center [620, 272] width 30 height 7
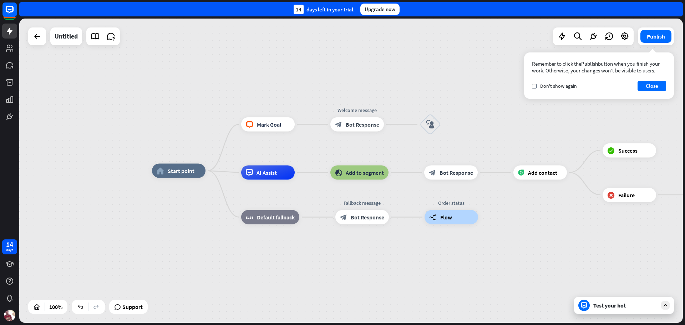
click at [555, 258] on div "home_2 Start point block_livechat Mark Goal Welcome message block_bot_response …" at bounding box center [483, 323] width 663 height 304
click at [659, 44] on div "Publish Remember to click the Publish button when you finish your work. Otherwi…" at bounding box center [656, 36] width 36 height 18
click at [653, 31] on button "Publish" at bounding box center [655, 36] width 31 height 13
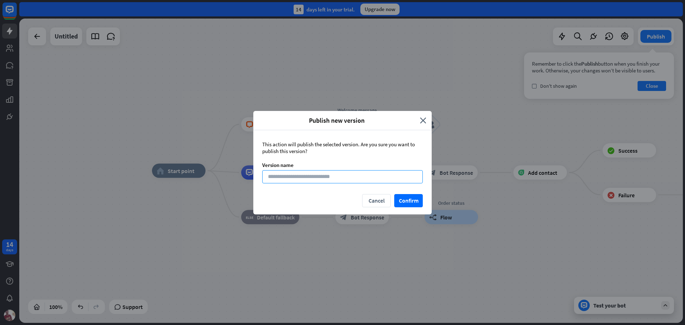
click at [372, 176] on input at bounding box center [342, 176] width 160 height 13
type input "***"
click at [408, 197] on button "Confirm" at bounding box center [408, 200] width 29 height 13
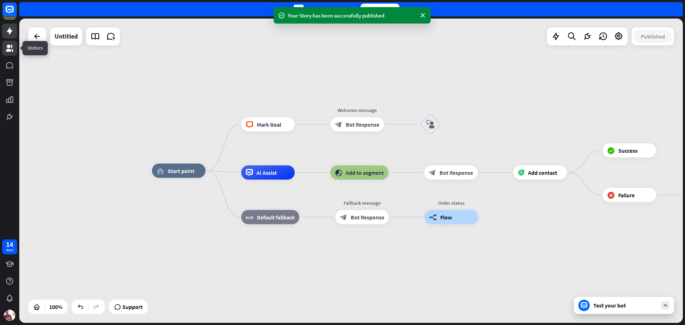
click at [5, 50] on link at bounding box center [9, 48] width 15 height 15
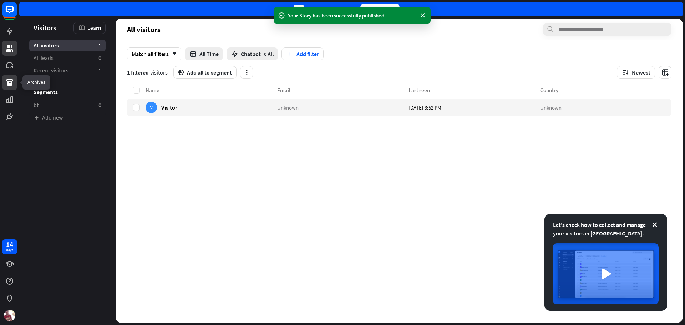
click at [10, 83] on icon at bounding box center [9, 82] width 7 height 6
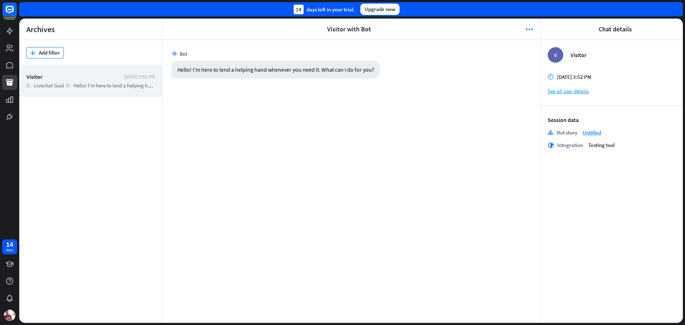
click at [45, 54] on button "plus Add filter" at bounding box center [44, 52] width 37 height 11
click at [53, 86] on div "id User ID" at bounding box center [49, 82] width 41 height 13
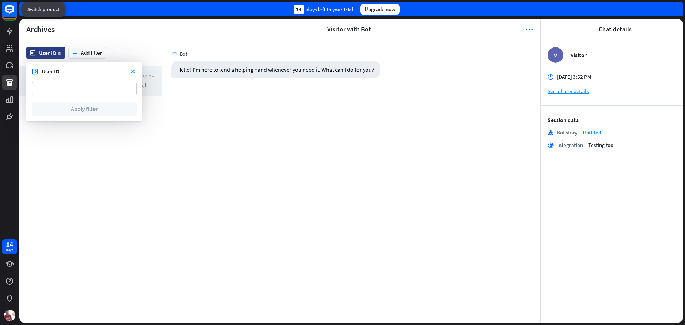
click at [17, 11] on rect at bounding box center [10, 10] width 16 height 16
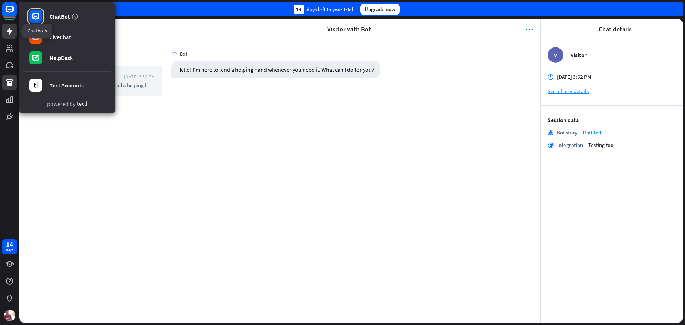
click at [14, 27] on link at bounding box center [9, 31] width 15 height 15
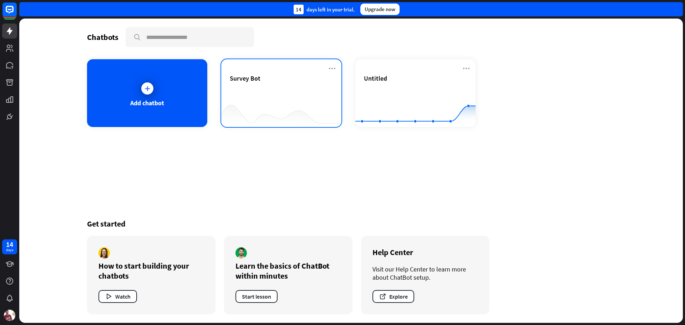
click at [267, 92] on div "Survey Bot" at bounding box center [281, 86] width 103 height 25
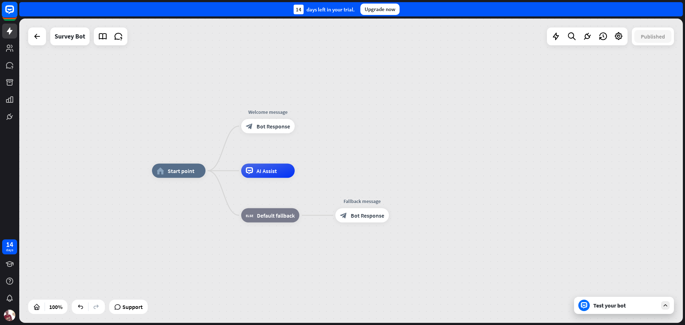
click at [6, 13] on rect at bounding box center [10, 10] width 16 height 16
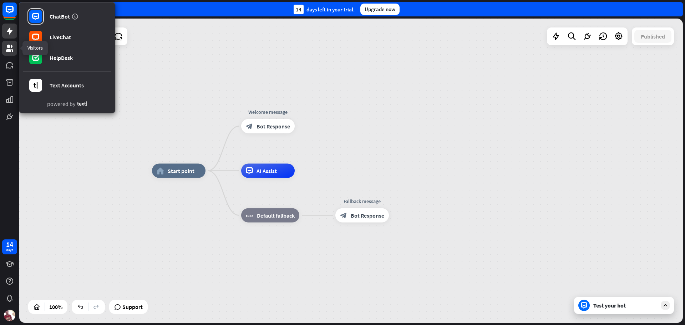
click at [9, 51] on icon at bounding box center [9, 48] width 7 height 7
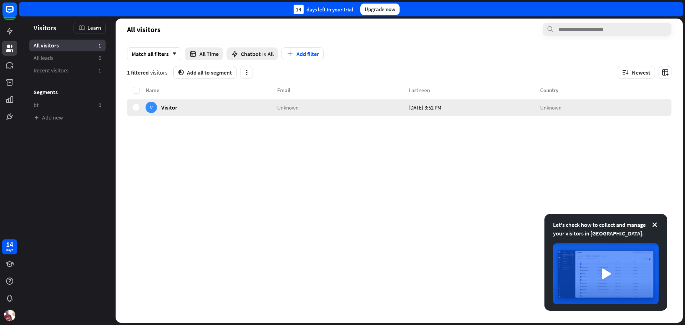
click at [187, 107] on div "V Visitor" at bounding box center [212, 107] width 132 height 17
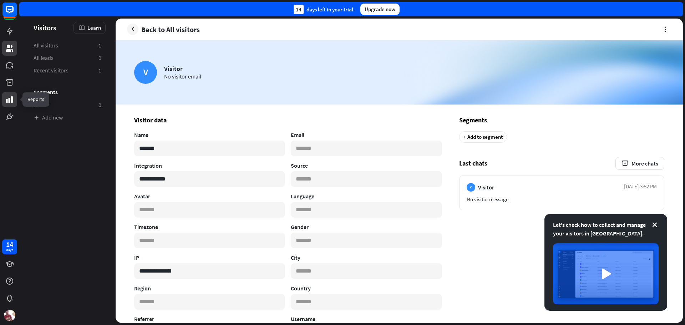
click at [6, 102] on icon at bounding box center [9, 99] width 7 height 6
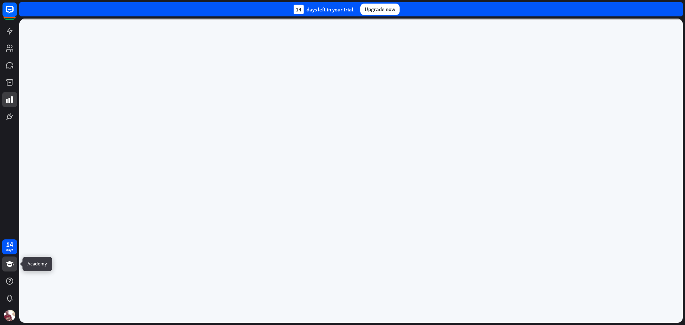
click at [11, 264] on icon at bounding box center [10, 264] width 8 height 6
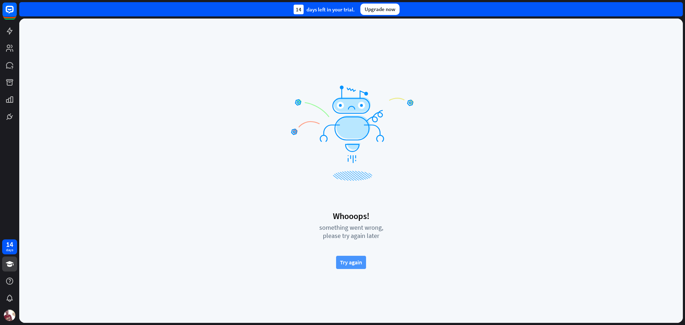
click at [345, 261] on button "Try again" at bounding box center [351, 262] width 30 height 13
click at [5, 300] on div at bounding box center [9, 298] width 15 height 15
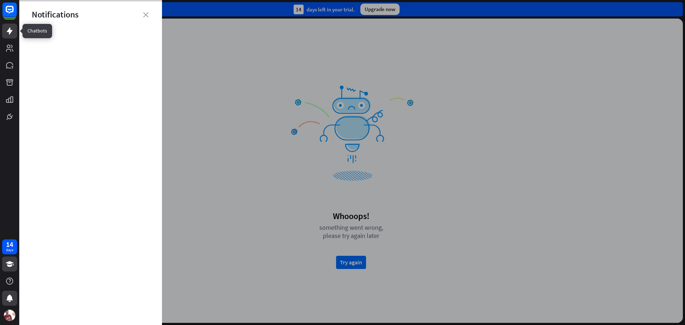
click at [3, 32] on link at bounding box center [9, 31] width 15 height 15
